Goal: Navigation & Orientation: Find specific page/section

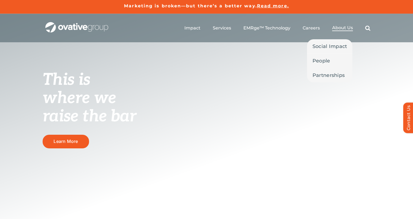
click at [344, 27] on span "About Us" at bounding box center [342, 27] width 21 height 5
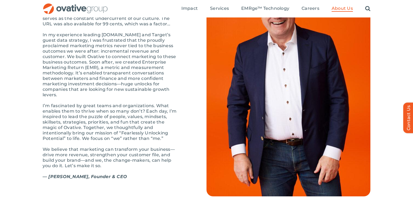
scroll to position [607, 0]
click at [405, 18] on div "OUR STORY Bright past, better future The first time I wrote down “Ovative” was …" at bounding box center [206, 84] width 413 height 223
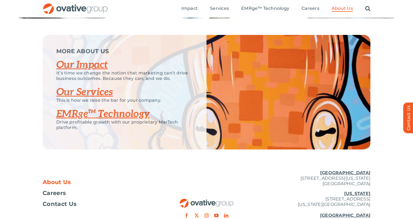
scroll to position [1119, 0]
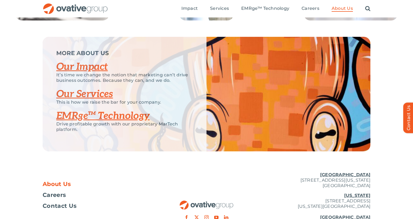
click at [101, 73] on link "Our Impact" at bounding box center [82, 67] width 52 height 12
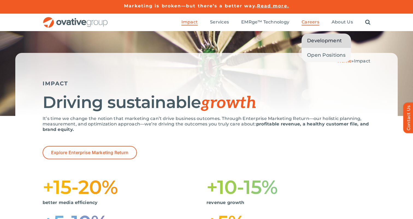
click at [317, 40] on span "Development" at bounding box center [324, 41] width 35 height 8
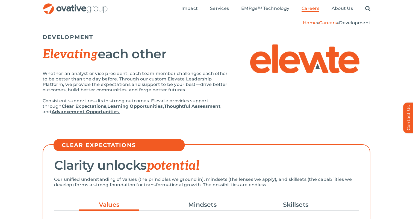
scroll to position [25, 0]
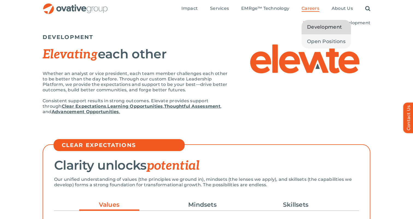
click at [315, 11] on link "Careers" at bounding box center [310, 9] width 18 height 6
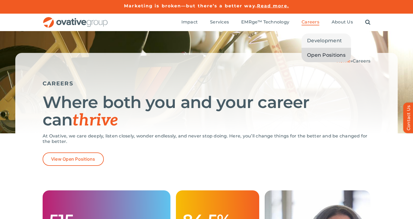
click at [315, 54] on span "Open Positions" at bounding box center [326, 55] width 38 height 8
